Goal: Task Accomplishment & Management: Manage account settings

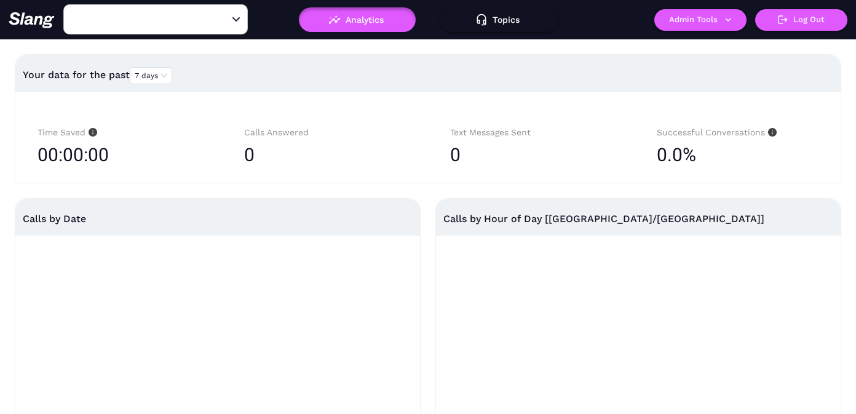
type input "[PERSON_NAME]'s"
click at [691, 25] on button "Admin Tools" at bounding box center [700, 20] width 92 height 22
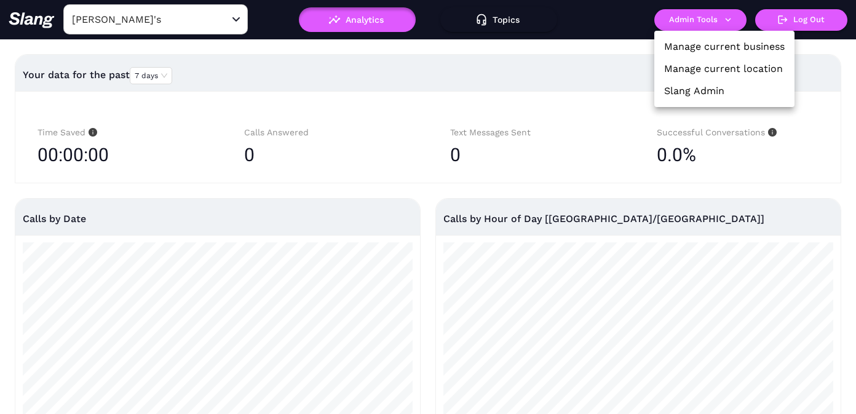
click at [686, 69] on link "Manage current location" at bounding box center [723, 68] width 119 height 15
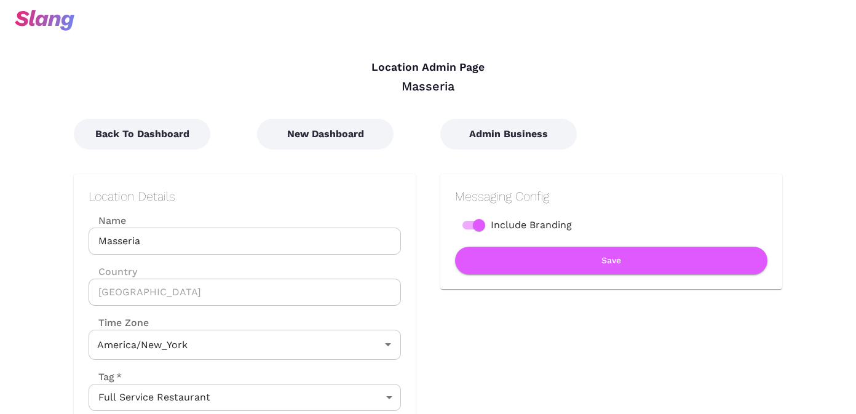
type input "Eastern Time"
